Goal: Information Seeking & Learning: Learn about a topic

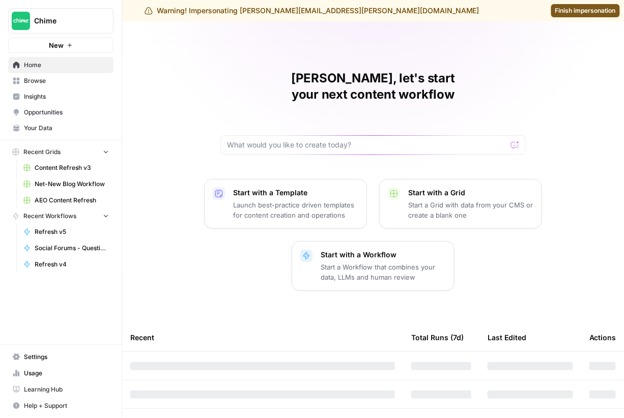
click at [44, 97] on span "Insights" at bounding box center [66, 96] width 85 height 9
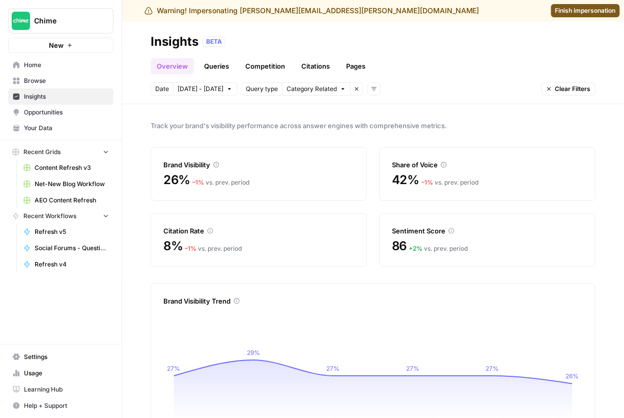
click at [88, 113] on span "Opportunities" at bounding box center [66, 112] width 85 height 9
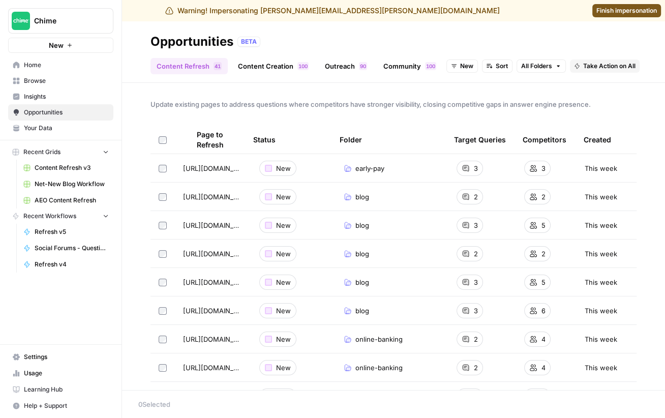
click at [34, 66] on span "Home" at bounding box center [66, 65] width 85 height 9
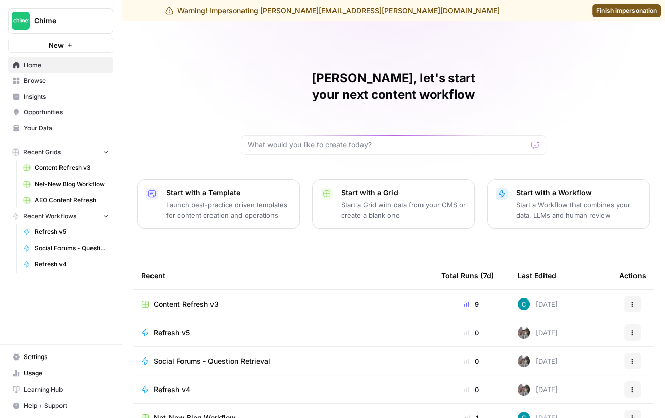
click at [40, 83] on span "Browse" at bounding box center [66, 80] width 85 height 9
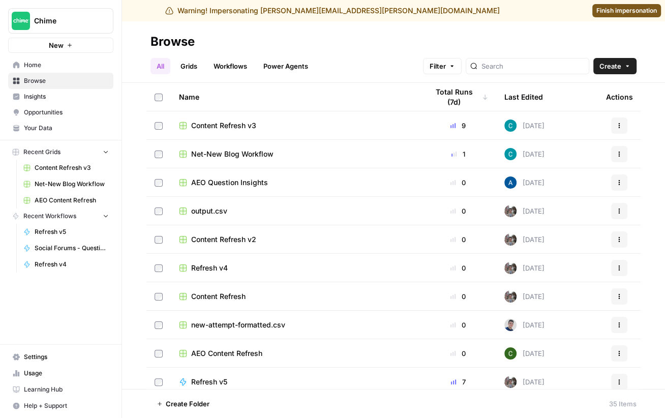
click at [59, 97] on span "Insights" at bounding box center [66, 96] width 85 height 9
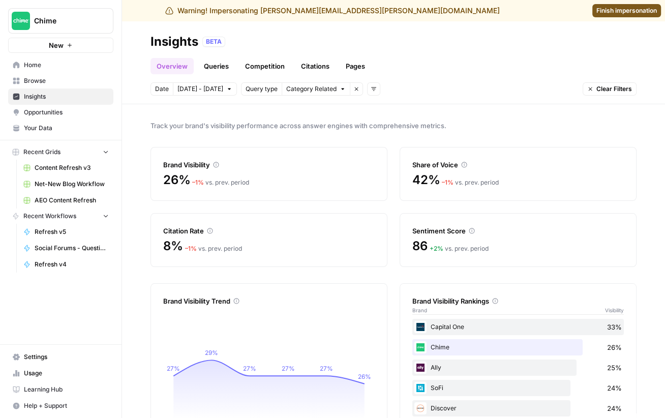
click at [214, 68] on link "Queries" at bounding box center [216, 66] width 37 height 16
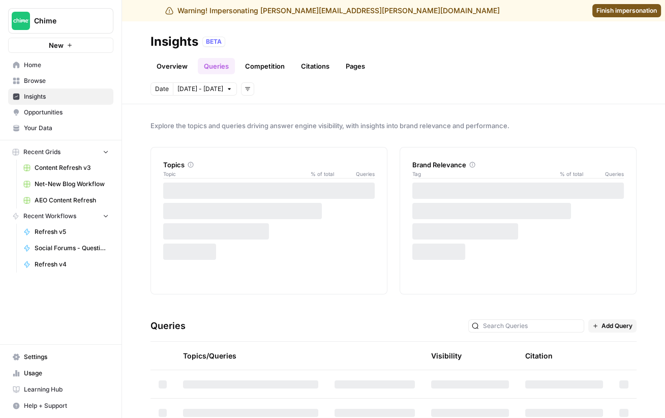
click at [173, 65] on link "Overview" at bounding box center [172, 66] width 43 height 16
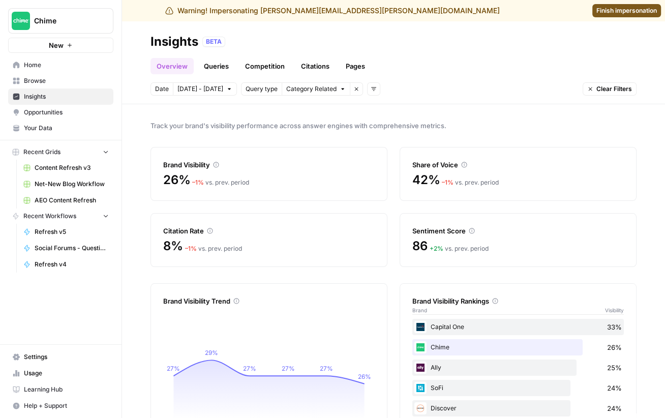
click at [37, 107] on link "Opportunities" at bounding box center [60, 112] width 105 height 16
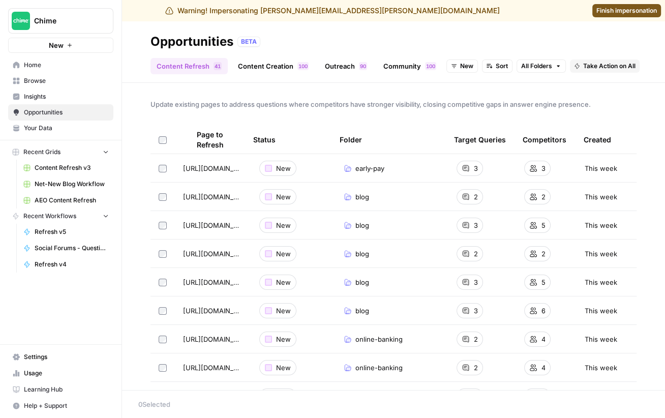
click at [64, 97] on span "Insights" at bounding box center [66, 96] width 85 height 9
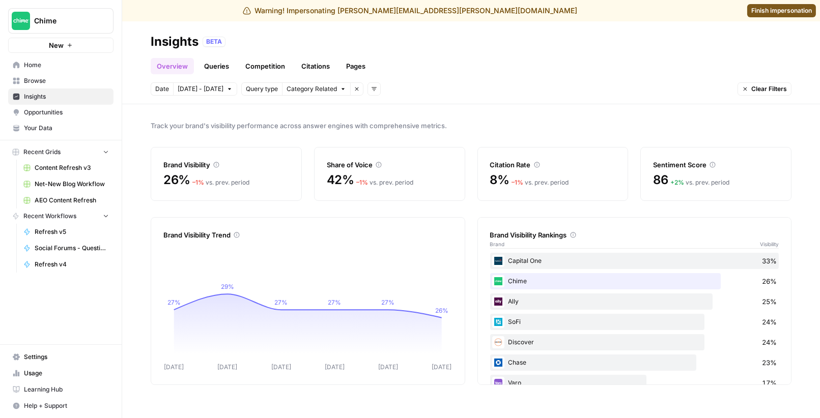
click at [371, 211] on div "Track your brand's visibility performance across answer engines with comprehens…" at bounding box center [470, 261] width 697 height 314
click at [201, 91] on span "[DATE] - [DATE]" at bounding box center [201, 88] width 46 height 9
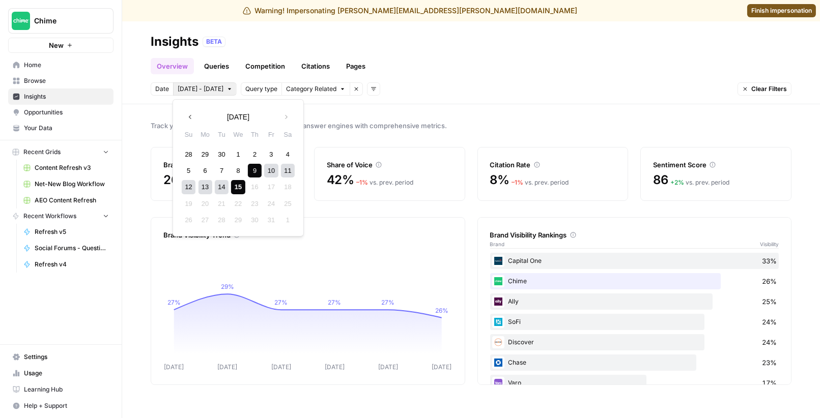
click at [304, 88] on span "Category Related" at bounding box center [311, 88] width 50 height 9
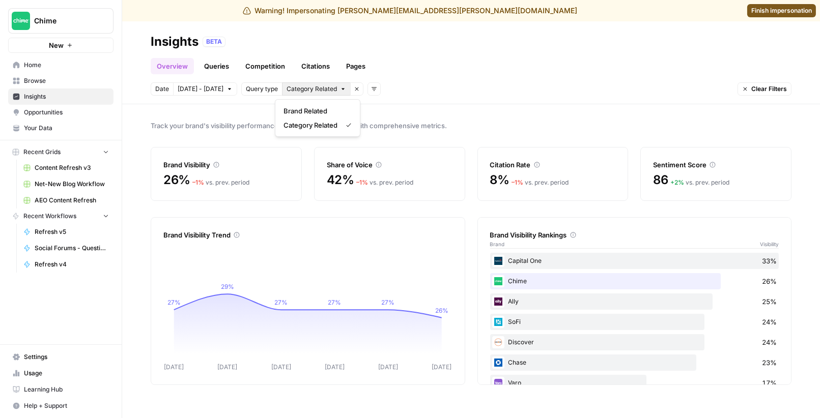
click at [371, 88] on icon "button" at bounding box center [373, 90] width 5 height 4
click at [385, 111] on span "Topic" at bounding box center [381, 111] width 26 height 10
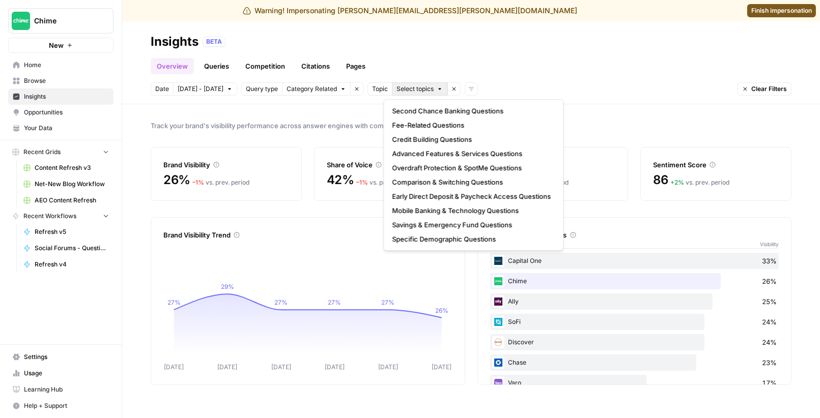
click at [400, 86] on span "Select topics" at bounding box center [414, 88] width 37 height 9
click at [450, 86] on icon "button" at bounding box center [453, 89] width 6 height 6
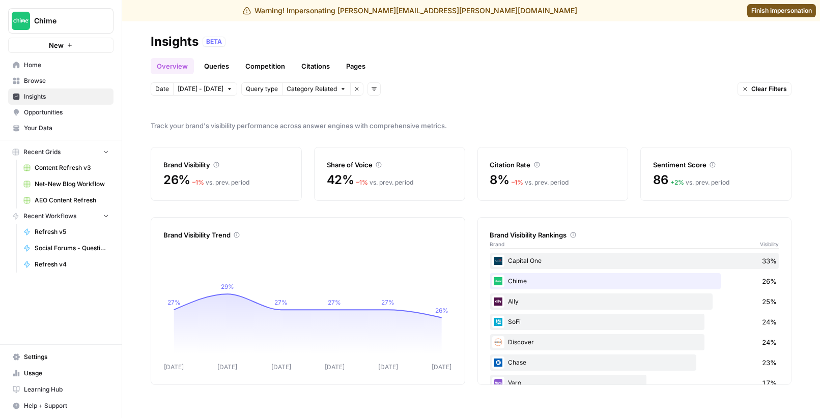
click at [371, 89] on icon "button" at bounding box center [374, 89] width 6 height 6
click at [386, 126] on span "Platform" at bounding box center [381, 125] width 26 height 10
click at [426, 87] on span "Select platform" at bounding box center [427, 88] width 44 height 9
click at [494, 101] on header "Insights BETA Overview Queries Competition Citations Pages Date [DATE] - [DATE]…" at bounding box center [470, 62] width 697 height 83
click at [468, 90] on icon "button" at bounding box center [470, 90] width 4 height 4
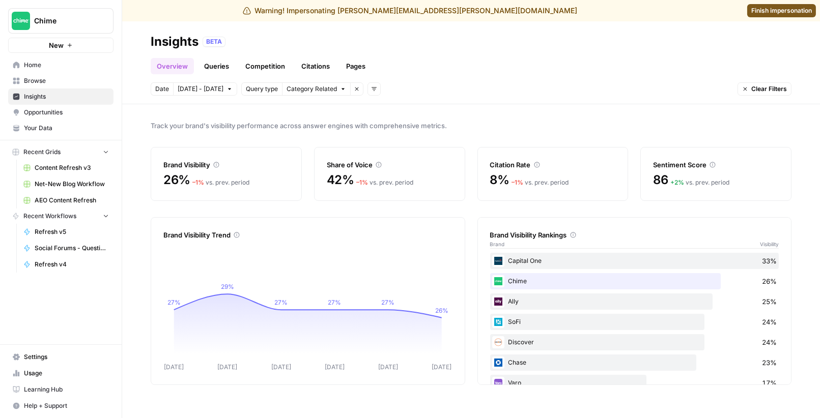
click at [215, 64] on link "Queries" at bounding box center [216, 66] width 37 height 16
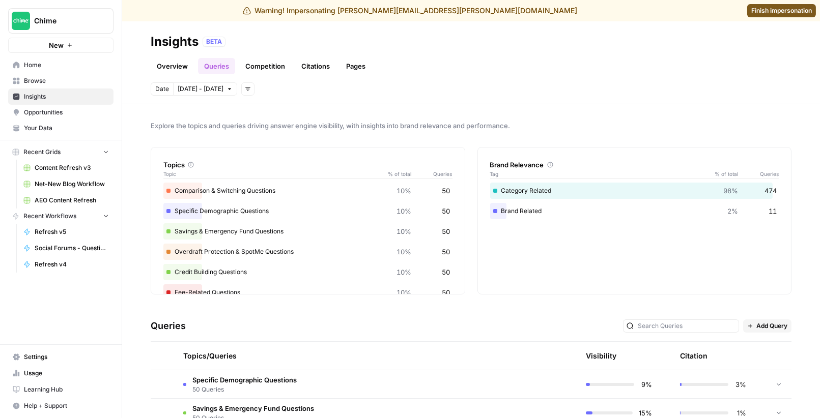
click at [51, 130] on span "Your Data" at bounding box center [66, 128] width 85 height 9
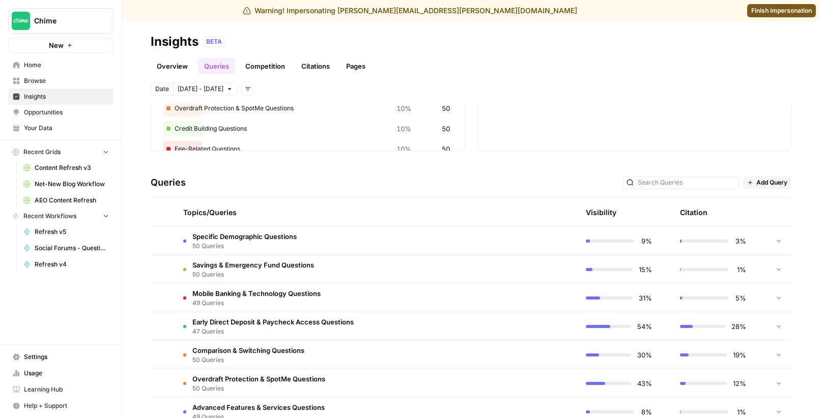
scroll to position [148, 0]
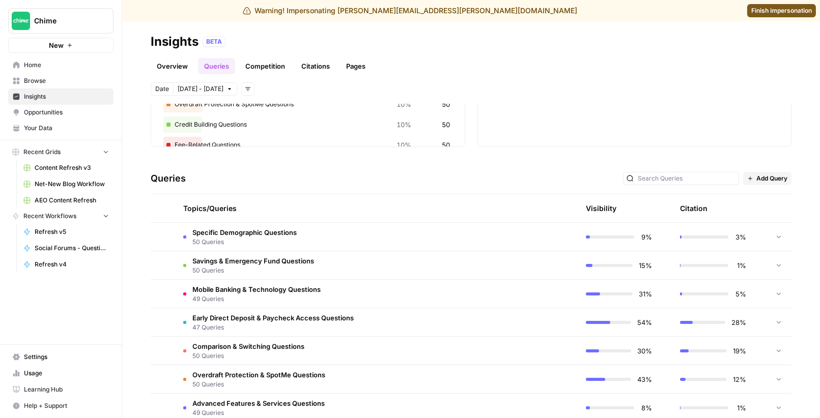
click at [623, 237] on icon at bounding box center [778, 236] width 7 height 7
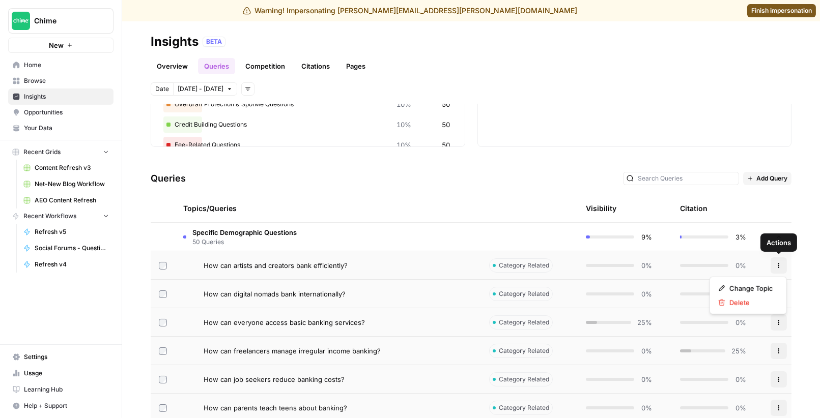
click at [623, 266] on icon "button" at bounding box center [778, 266] width 6 height 6
click at [623, 326] on button "Actions" at bounding box center [778, 322] width 16 height 16
click at [623, 175] on span "Add Query" at bounding box center [771, 178] width 31 height 9
click at [623, 157] on div "Explore the topics and queries driving answer engine visibility, with insights …" at bounding box center [470, 261] width 697 height 314
click at [623, 263] on icon "button" at bounding box center [778, 266] width 6 height 6
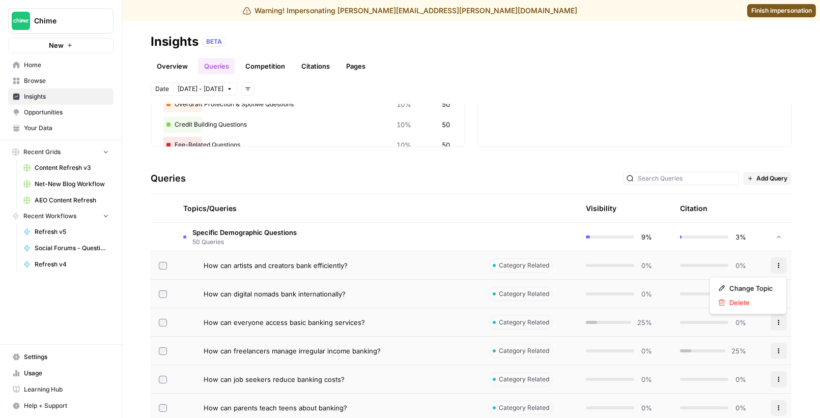
click at [484, 184] on div "Queries Add Query" at bounding box center [471, 178] width 641 height 31
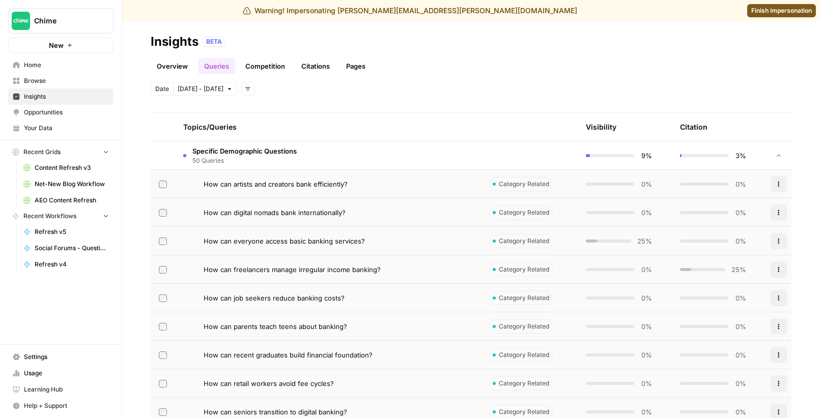
scroll to position [235, 0]
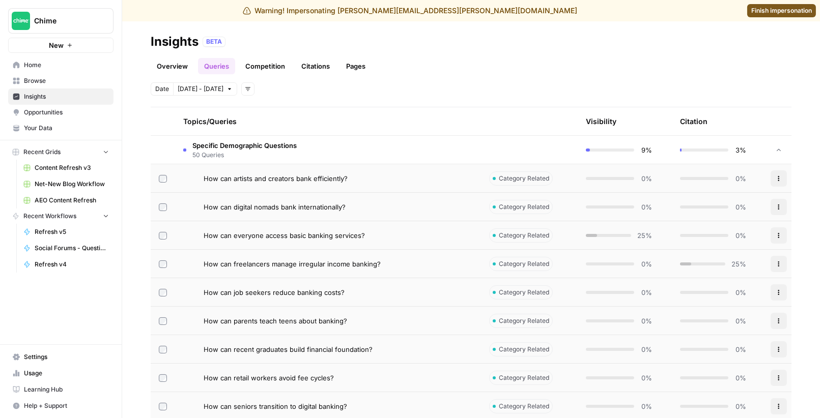
click at [442, 235] on div "How can everyone access basic banking services?" at bounding box center [337, 235] width 269 height 10
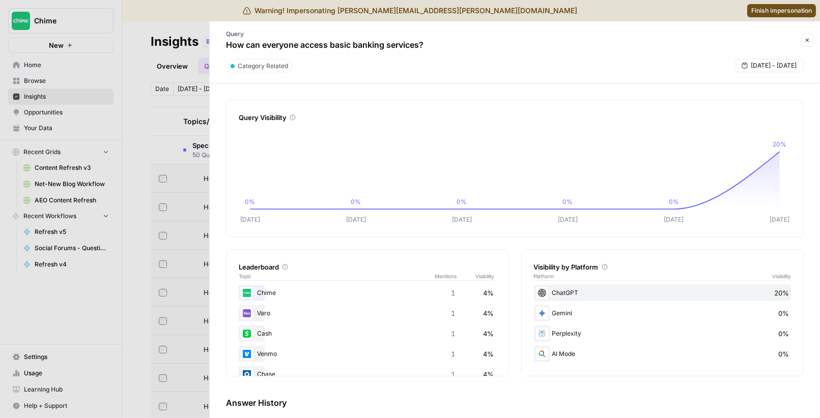
click at [193, 219] on div at bounding box center [410, 209] width 820 height 418
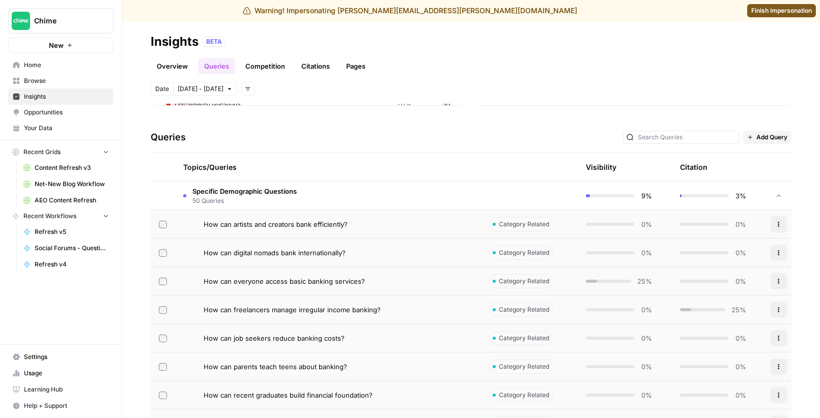
scroll to position [146, 0]
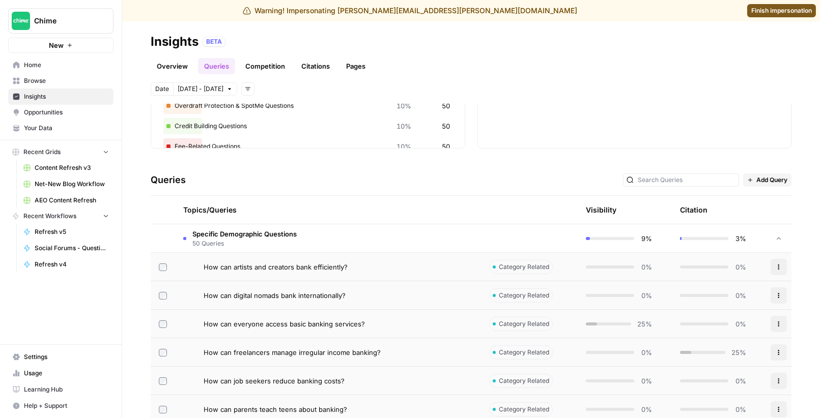
click at [372, 241] on td "Specific Demographic Questions 50 Queries" at bounding box center [328, 238] width 306 height 28
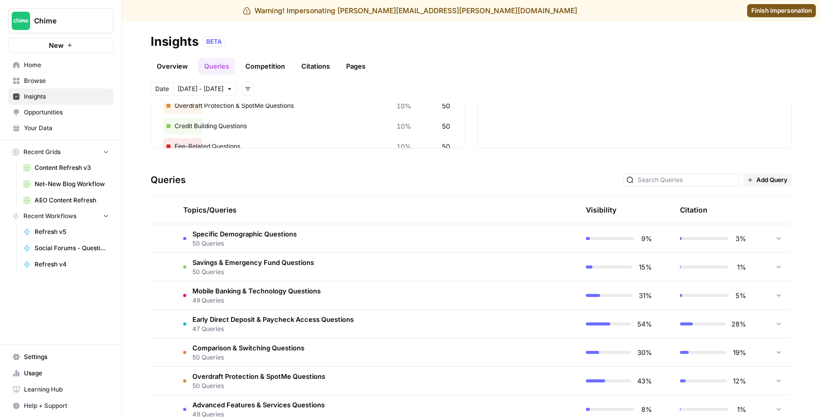
click at [425, 324] on td "Early Direct Deposit & Paycheck Access Questions 47 Queries" at bounding box center [328, 324] width 306 height 28
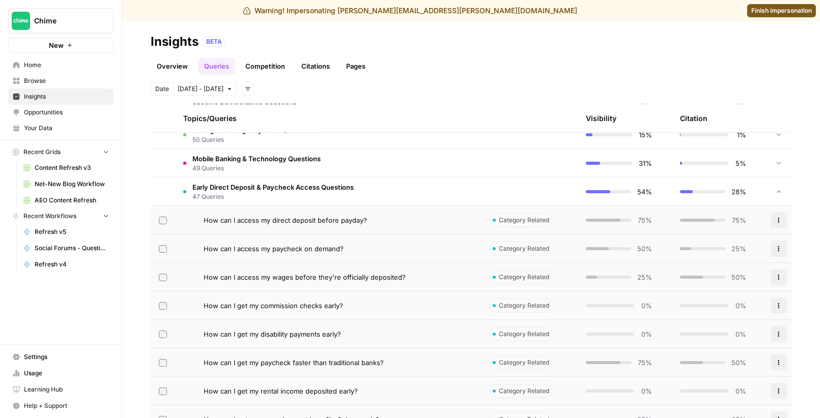
scroll to position [281, 0]
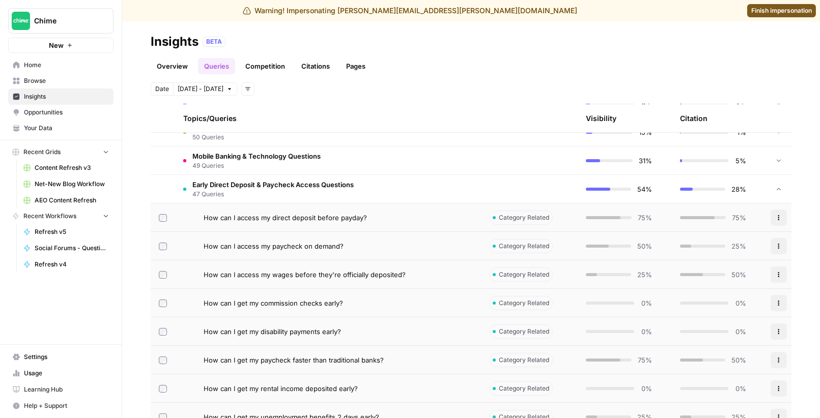
click at [412, 216] on div "How can I access my direct deposit before payday?" at bounding box center [337, 218] width 269 height 10
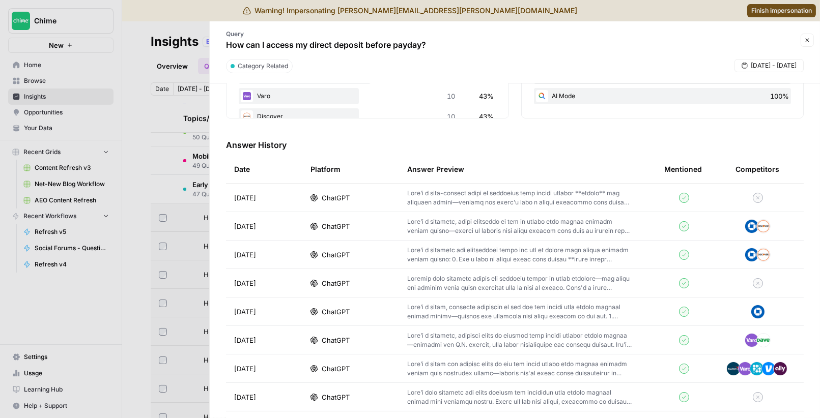
scroll to position [261, 0]
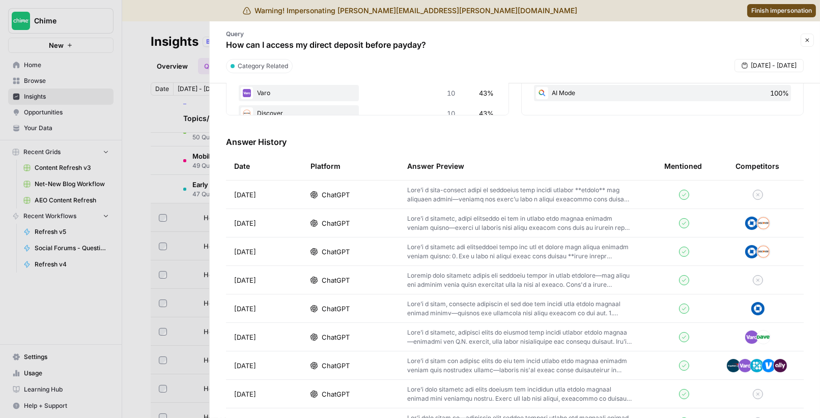
click at [379, 227] on td "ChatGPT" at bounding box center [350, 223] width 97 height 28
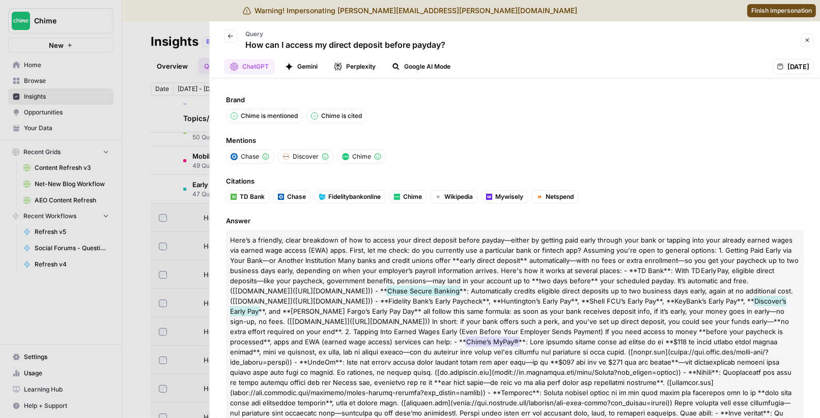
click at [146, 141] on div at bounding box center [410, 209] width 820 height 418
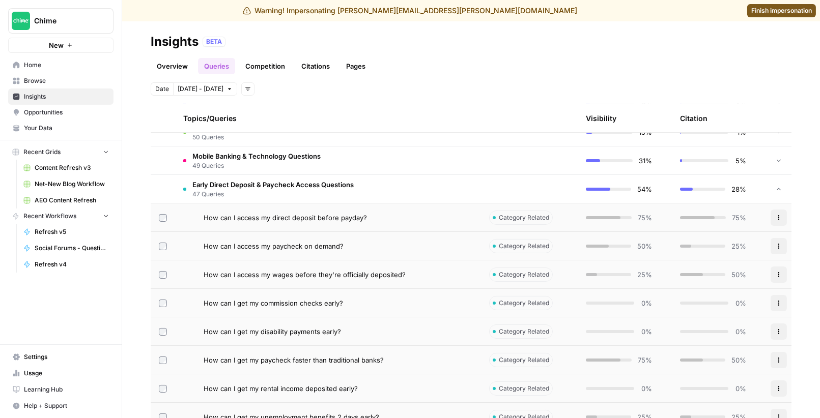
click at [311, 64] on link "Citations" at bounding box center [315, 66] width 41 height 16
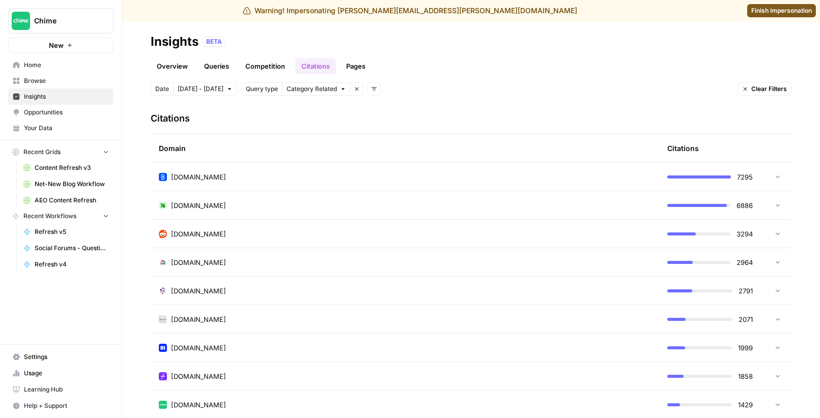
scroll to position [272, 0]
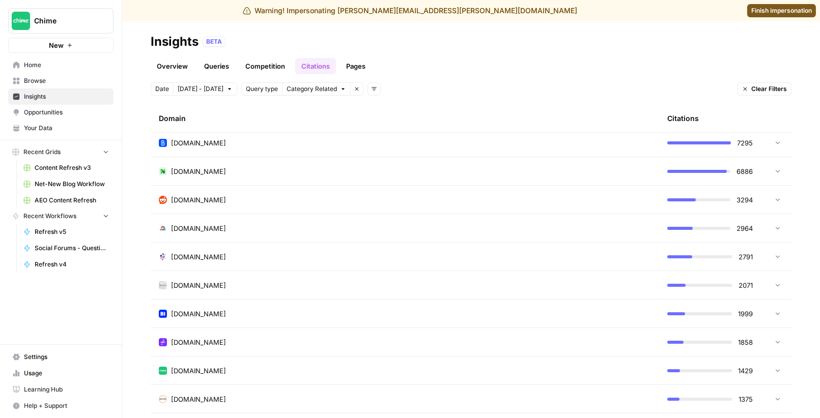
click at [440, 195] on div "[DOMAIN_NAME]" at bounding box center [405, 200] width 492 height 10
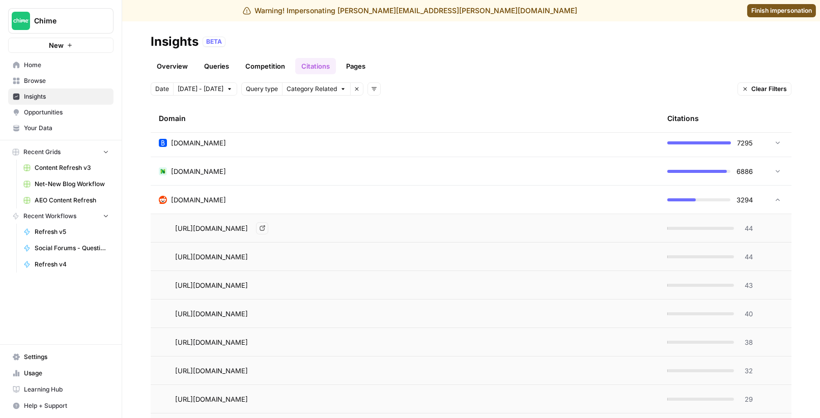
click at [537, 232] on div "[URL][DOMAIN_NAME] Go to page" at bounding box center [413, 228] width 476 height 12
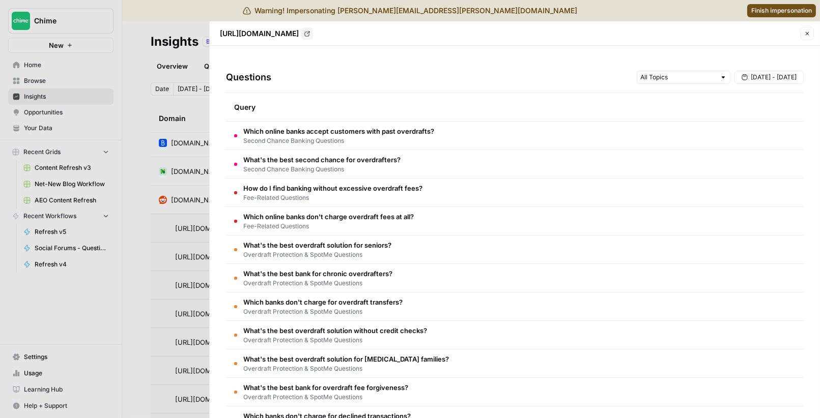
click at [189, 121] on div at bounding box center [410, 209] width 820 height 418
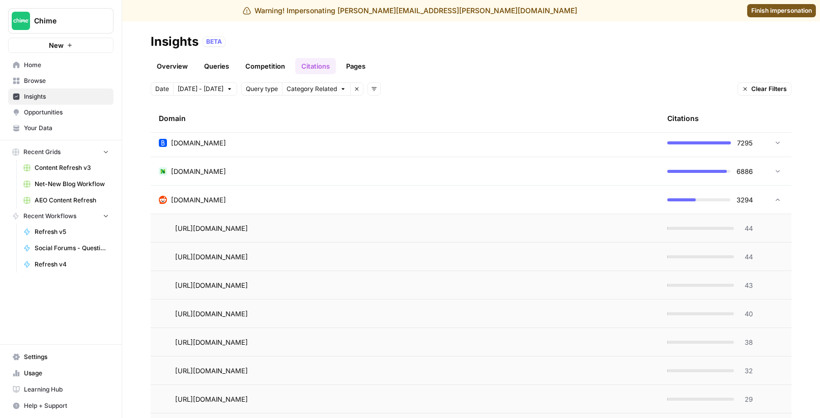
click at [247, 199] on div "[DOMAIN_NAME]" at bounding box center [405, 200] width 492 height 10
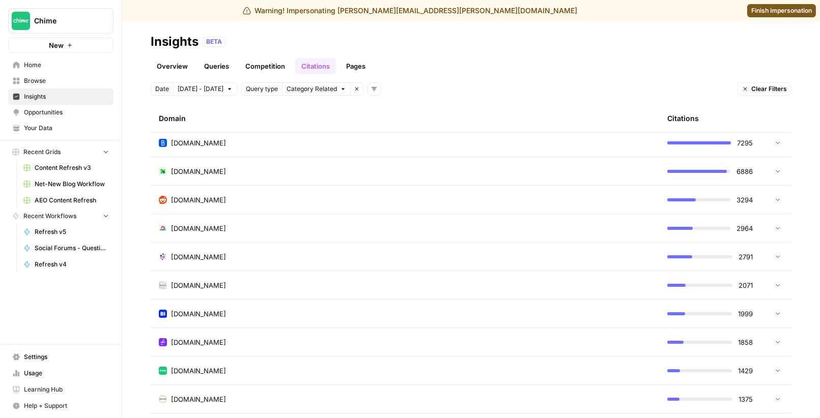
click at [53, 114] on span "Opportunities" at bounding box center [66, 112] width 85 height 9
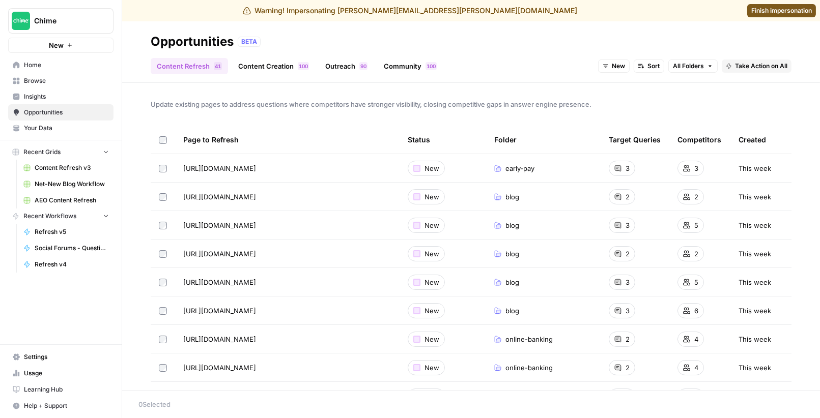
click at [267, 64] on link "Content Creation 0 0 1" at bounding box center [273, 66] width 83 height 16
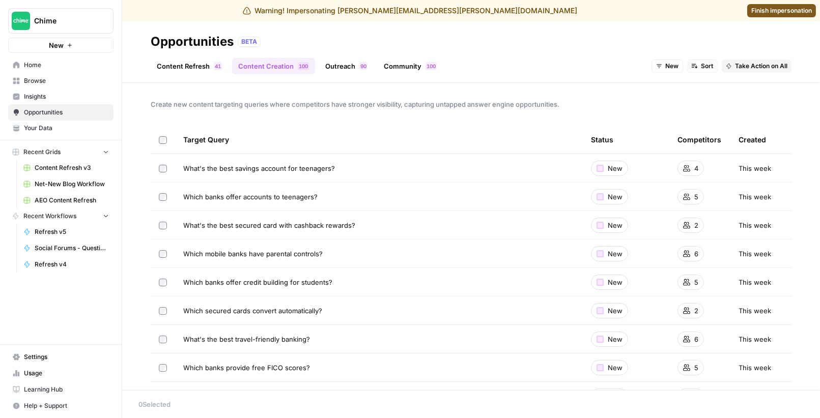
click at [339, 68] on link "Outreach 0 9" at bounding box center [346, 66] width 54 height 16
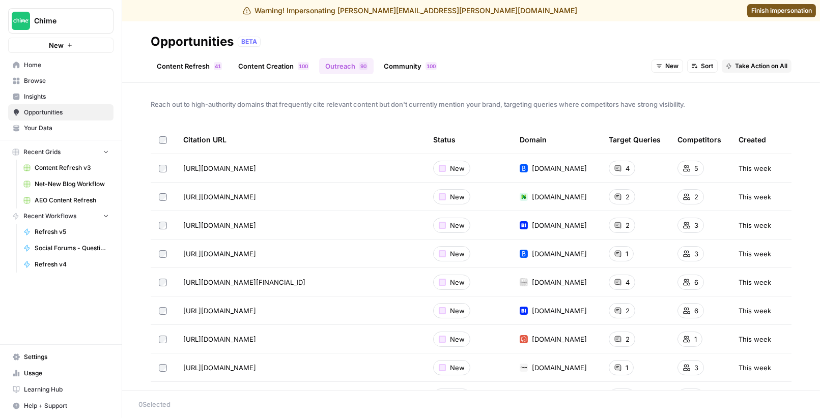
click at [623, 80] on header "Opportunities BETA Content Refresh 1 4 Content Creation 0 0 1 Outreach 0 9 Comm…" at bounding box center [470, 52] width 697 height 62
click at [379, 118] on div "Reach out to high-authority domains that frequently cite relevant content but d…" at bounding box center [470, 236] width 697 height 307
click at [51, 92] on span "Insights" at bounding box center [66, 96] width 85 height 9
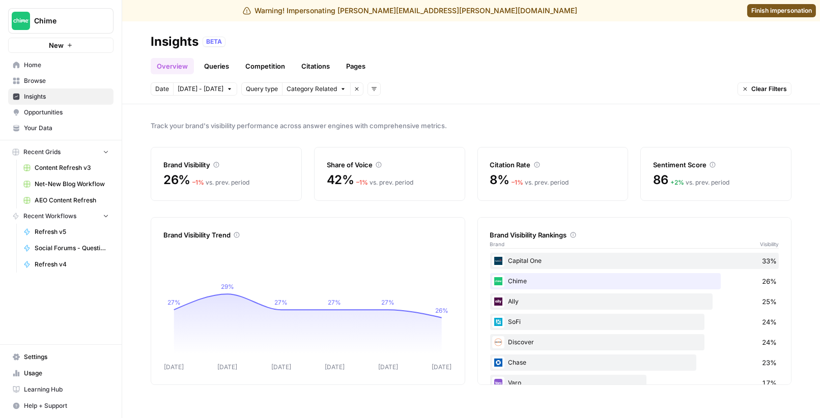
drag, startPoint x: 489, startPoint y: 181, endPoint x: 507, endPoint y: 181, distance: 17.3
click at [507, 181] on span "8%" at bounding box center [500, 180] width 20 height 16
click at [558, 151] on div "Citation Rate" at bounding box center [553, 159] width 126 height 22
click at [569, 164] on div "Citation Rate" at bounding box center [553, 165] width 126 height 10
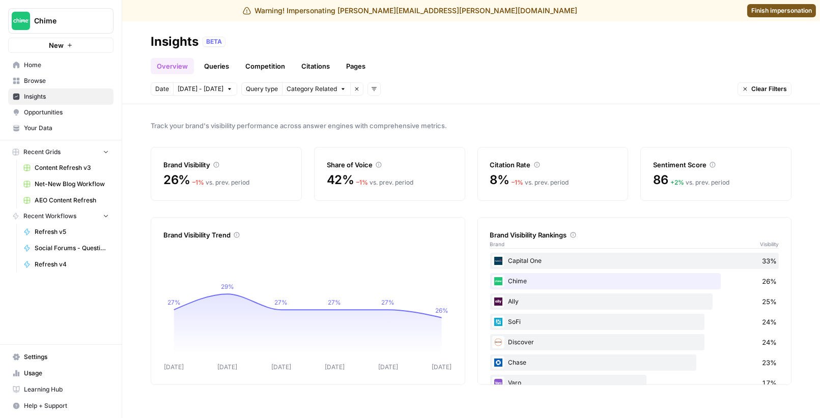
click at [59, 112] on span "Opportunities" at bounding box center [66, 112] width 85 height 9
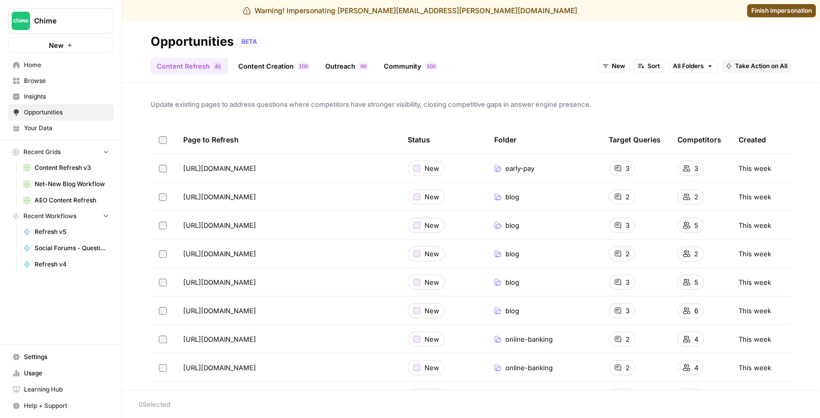
click at [412, 69] on link "Community 0 0 1" at bounding box center [409, 66] width 65 height 16
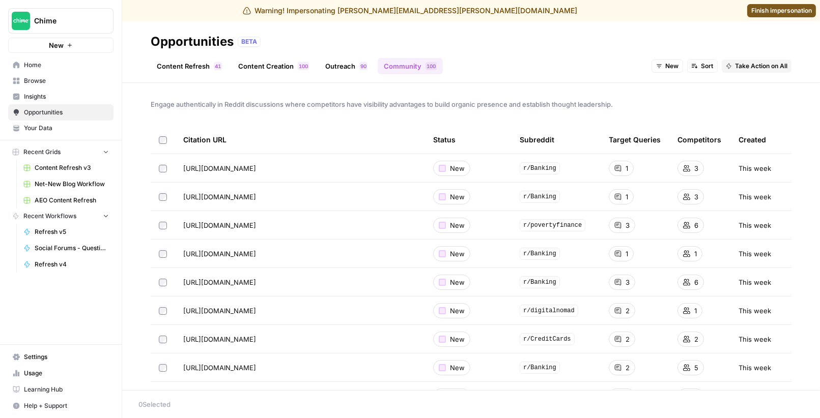
click at [623, 10] on span "Finish impersonation" at bounding box center [781, 10] width 61 height 9
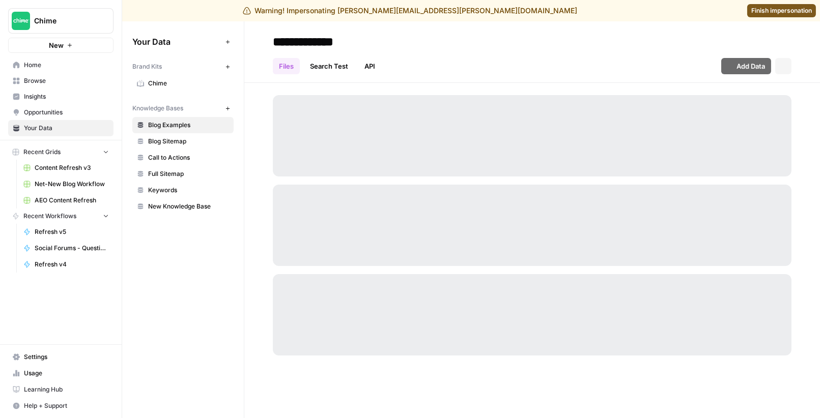
click at [175, 79] on span "Chime" at bounding box center [188, 83] width 81 height 9
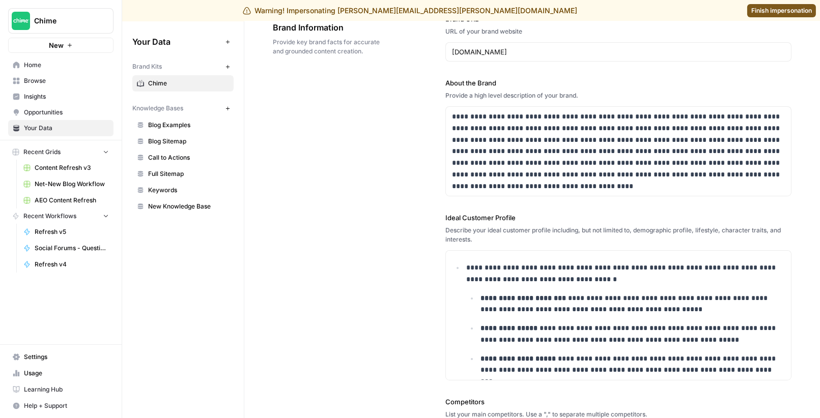
scroll to position [70, 0]
